Goal: Task Accomplishment & Management: Manage account settings

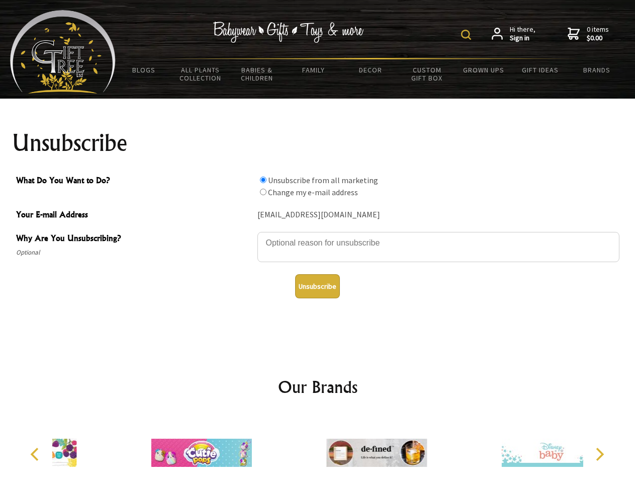
click at [468, 35] on img at bounding box center [466, 35] width 10 height 10
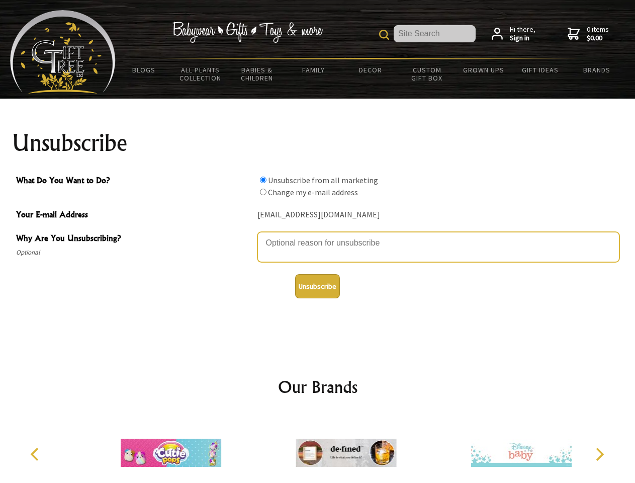
click at [318, 235] on textarea "Why Are You Unsubscribing?" at bounding box center [439, 247] width 362 height 30
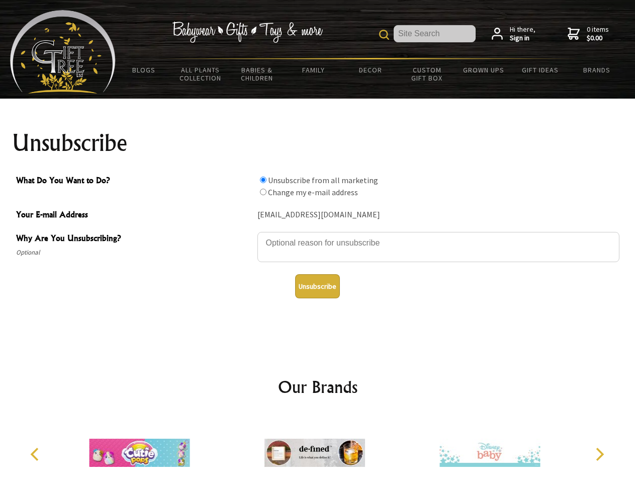
click at [263, 180] on input "What Do You Want to Do?" at bounding box center [263, 180] width 7 height 7
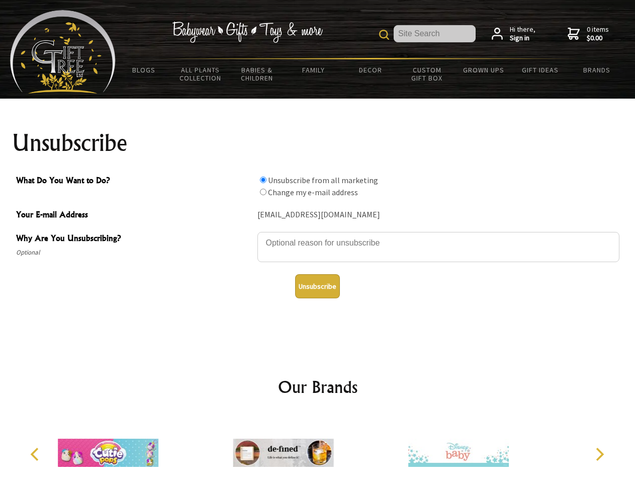
click at [263, 192] on input "What Do You Want to Do?" at bounding box center [263, 192] width 7 height 7
radio input "true"
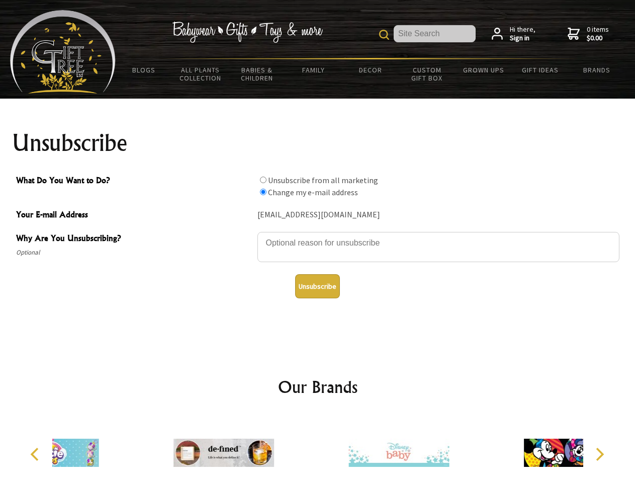
click at [317, 286] on button "Unsubscribe" at bounding box center [317, 286] width 45 height 24
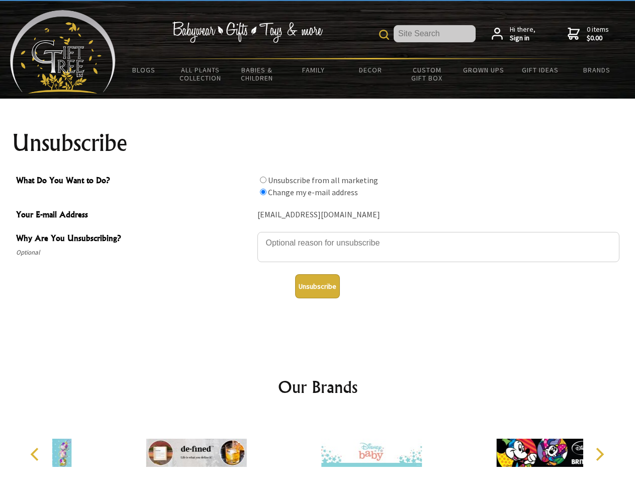
click at [318, 449] on div at bounding box center [371, 454] width 175 height 78
click at [36, 454] on icon "Previous" at bounding box center [35, 454] width 13 height 13
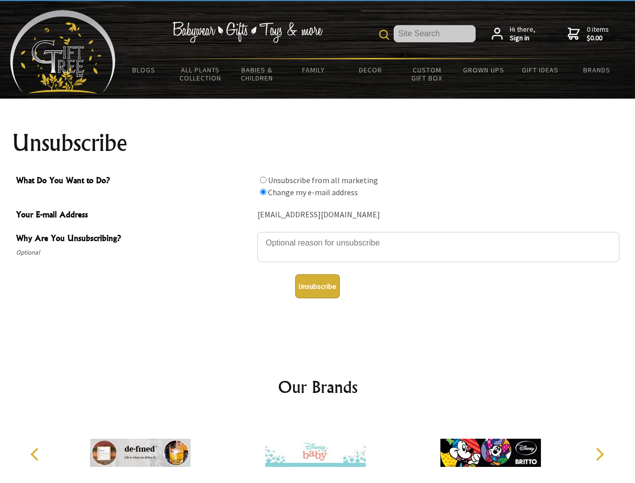
click at [600, 454] on icon "Next" at bounding box center [599, 454] width 13 height 13
